Goal: Task Accomplishment & Management: Complete application form

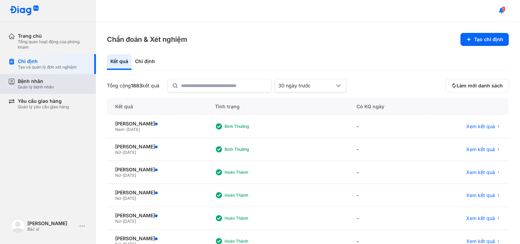
click at [42, 81] on div "Bệnh nhân" at bounding box center [36, 81] width 36 height 6
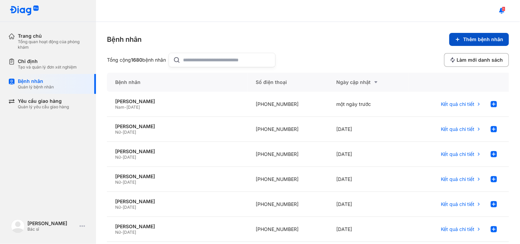
click at [464, 39] on span "Thêm bệnh nhân" at bounding box center [484, 39] width 40 height 6
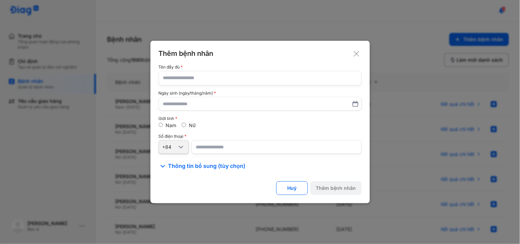
click at [316, 81] on input "text" at bounding box center [260, 78] width 194 height 14
type input "**********"
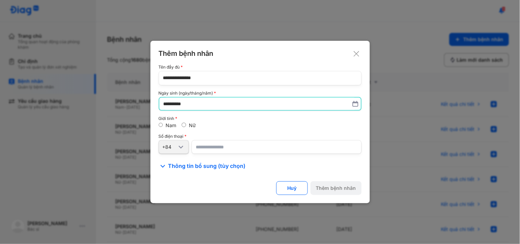
type input "**********"
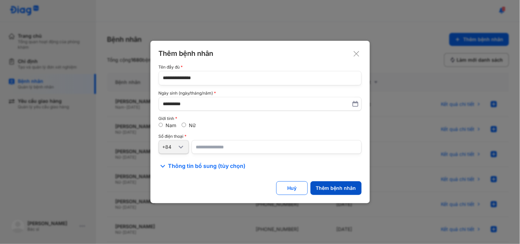
type input "**********"
click at [342, 186] on div "Thêm bệnh nhân" at bounding box center [336, 188] width 40 height 6
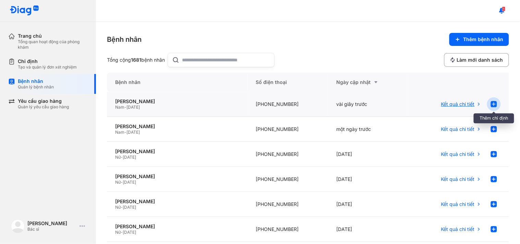
click at [491, 104] on use at bounding box center [494, 104] width 6 height 6
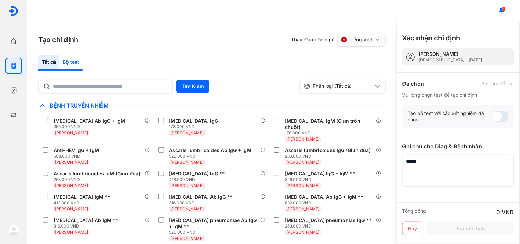
click at [83, 60] on div "Bộ test" at bounding box center [70, 63] width 23 height 16
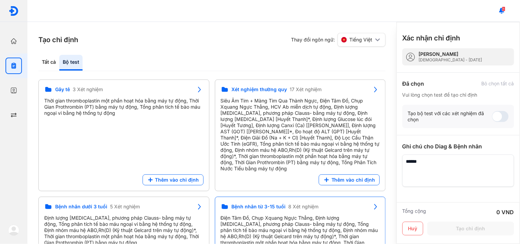
scroll to position [89, 0]
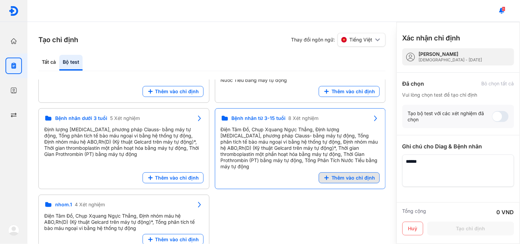
click at [371, 175] on span "Thêm vào chỉ định" at bounding box center [354, 178] width 44 height 6
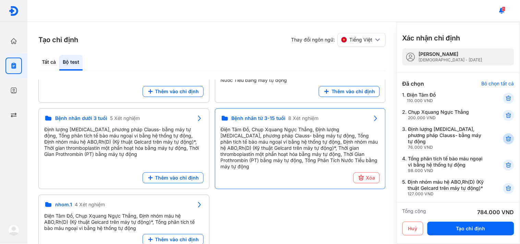
click at [504, 137] on div at bounding box center [509, 138] width 11 height 11
click at [504, 160] on div at bounding box center [509, 165] width 11 height 11
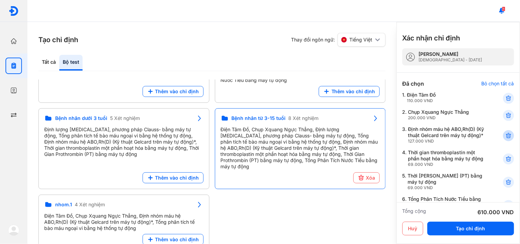
click at [504, 138] on div at bounding box center [509, 135] width 11 height 11
click at [504, 154] on div at bounding box center [509, 159] width 11 height 11
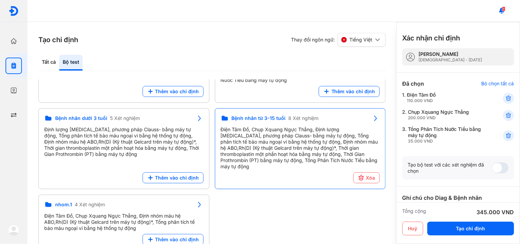
click at [504, 138] on div at bounding box center [509, 135] width 11 height 11
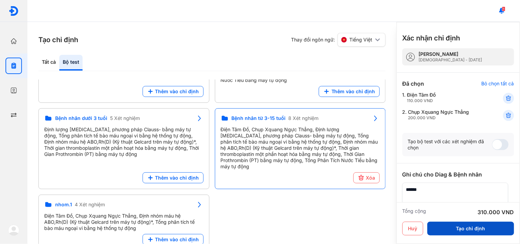
click at [458, 224] on button "Tạo chỉ định" at bounding box center [471, 229] width 87 height 14
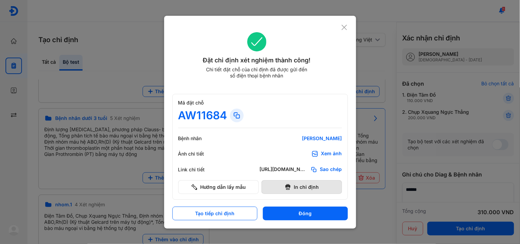
click at [304, 185] on button "In chỉ định" at bounding box center [302, 187] width 81 height 14
click at [319, 137] on div "NGUYỄN ĐÌNH TOÀN" at bounding box center [301, 139] width 82 height 6
click at [299, 188] on button "In chỉ định" at bounding box center [302, 187] width 81 height 14
